Goal: Use online tool/utility: Utilize a website feature to perform a specific function

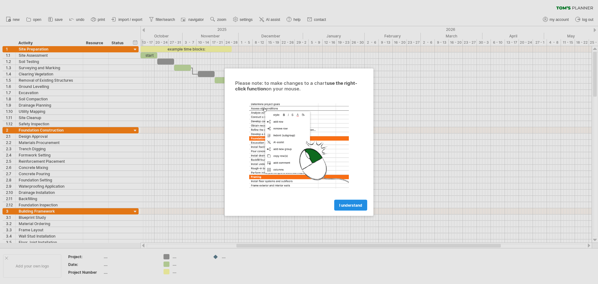
click at [351, 205] on span "I understand" at bounding box center [350, 204] width 23 height 5
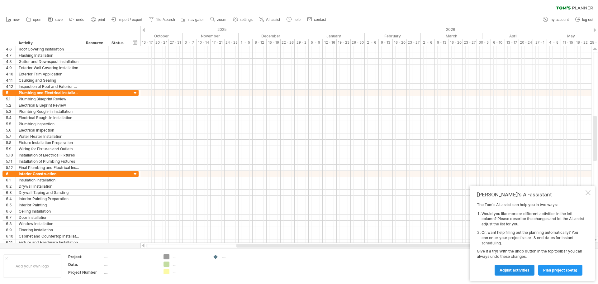
click at [518, 266] on link "Adjust activities" at bounding box center [514, 269] width 40 height 11
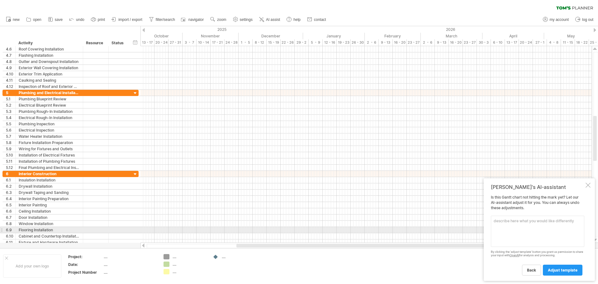
click at [555, 227] on textarea at bounding box center [536, 230] width 93 height 31
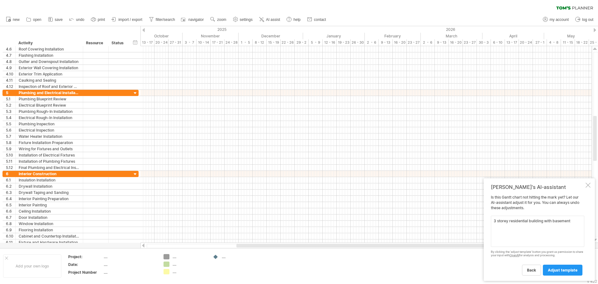
type textarea "3 storey residential building with basement"
click at [557, 264] on div "back adjust template" at bounding box center [536, 267] width 93 height 16
click at [557, 270] on span "adjust template" at bounding box center [562, 269] width 30 height 5
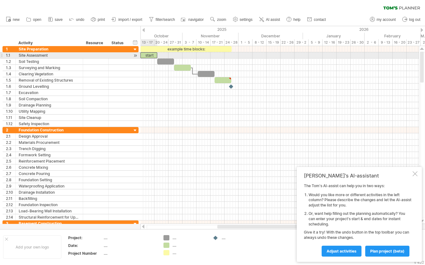
click at [151, 54] on div "start" at bounding box center [148, 55] width 17 height 6
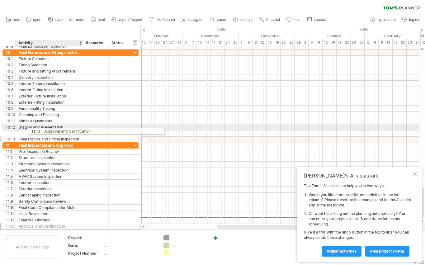
drag, startPoint x: 25, startPoint y: 221, endPoint x: 48, endPoint y: 130, distance: 93.9
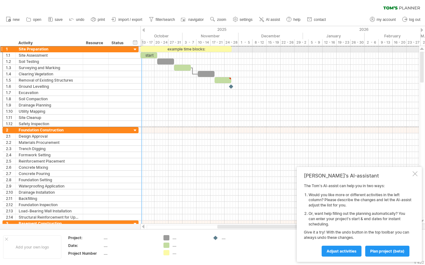
click at [1, 49] on div at bounding box center [1, 49] width 2 height 7
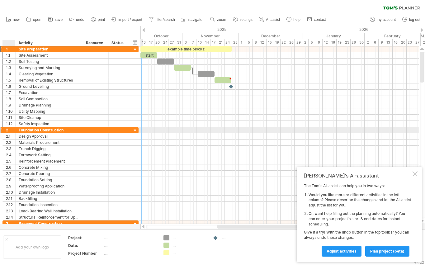
click at [18, 128] on div "**********" at bounding box center [50, 130] width 68 height 6
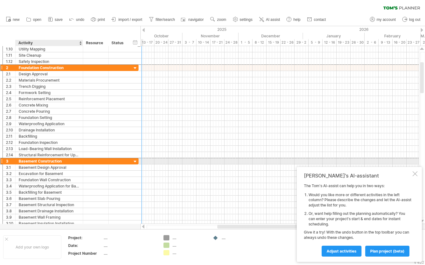
click at [27, 161] on div "Basement Construction" at bounding box center [49, 161] width 61 height 6
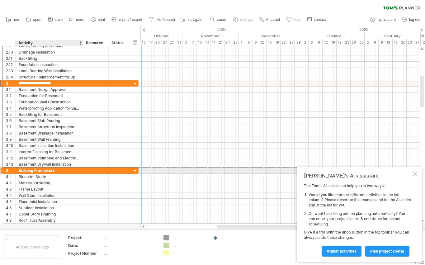
click at [32, 171] on div "Building Framework" at bounding box center [49, 170] width 61 height 6
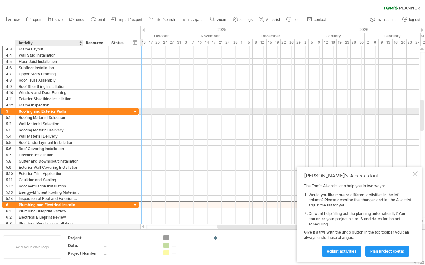
click at [35, 111] on div "Roofing and Exterior Walls" at bounding box center [49, 111] width 61 height 6
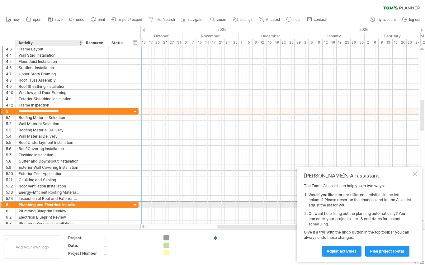
click at [31, 206] on div "Plumbing and Electrical Installation" at bounding box center [49, 205] width 61 height 6
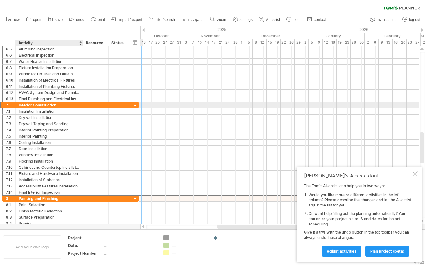
click at [68, 104] on div "Interior Construction" at bounding box center [49, 105] width 61 height 6
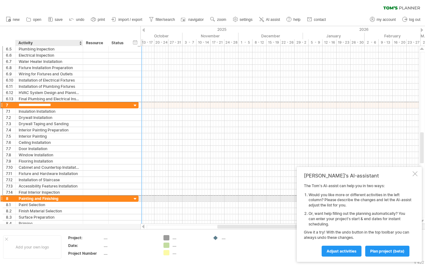
click at [59, 199] on div "Painting and Finishing" at bounding box center [49, 198] width 61 height 6
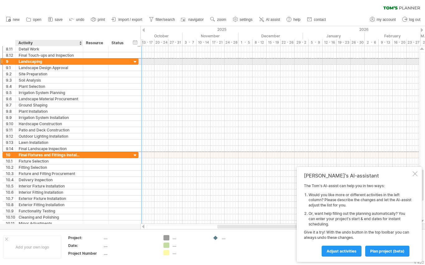
click at [85, 61] on div at bounding box center [96, 62] width 26 height 6
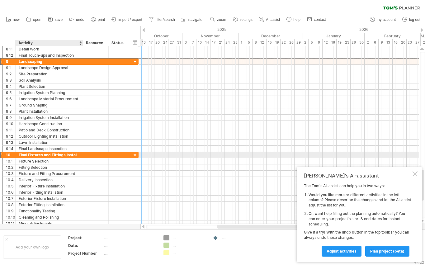
click at [83, 157] on div at bounding box center [96, 155] width 26 height 6
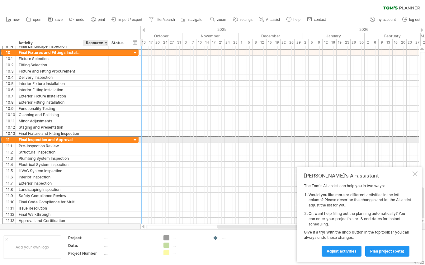
click at [87, 141] on div at bounding box center [95, 140] width 19 height 6
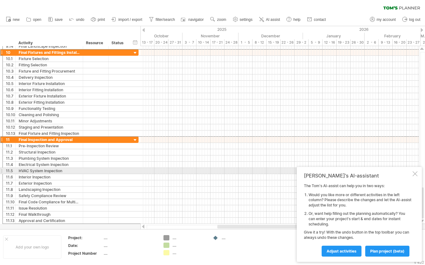
click at [411, 172] on div "[PERSON_NAME]'s AI-assistant" at bounding box center [357, 175] width 107 height 6
click at [414, 173] on div at bounding box center [414, 173] width 5 height 5
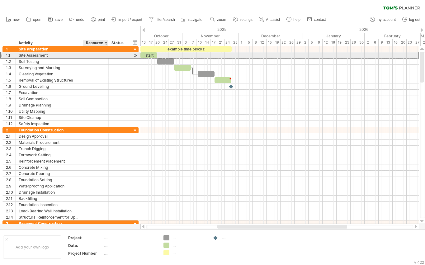
click at [99, 57] on div at bounding box center [95, 55] width 19 height 6
click at [135, 55] on div at bounding box center [135, 55] width 6 height 7
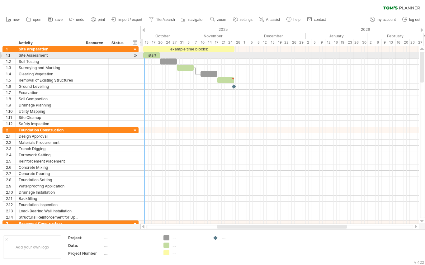
click at [135, 55] on div at bounding box center [135, 55] width 6 height 7
